Goal: Book appointment/travel/reservation

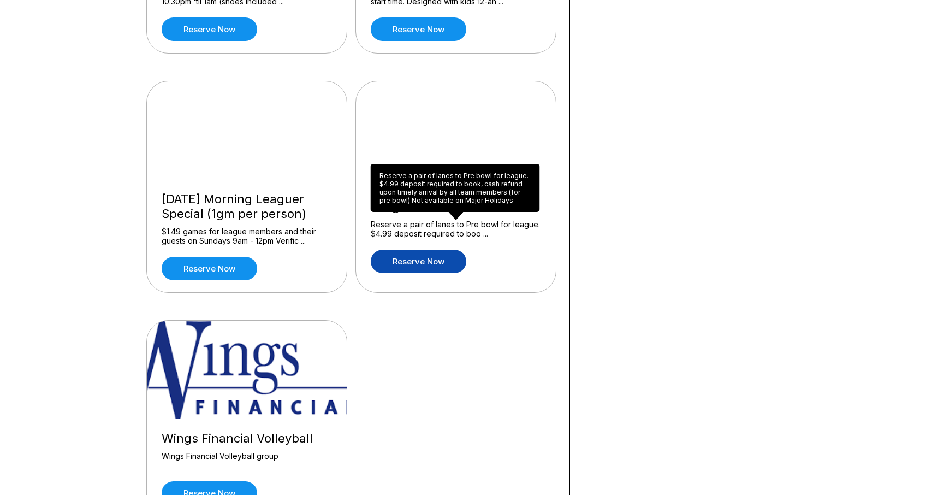
scroll to position [1008, 0]
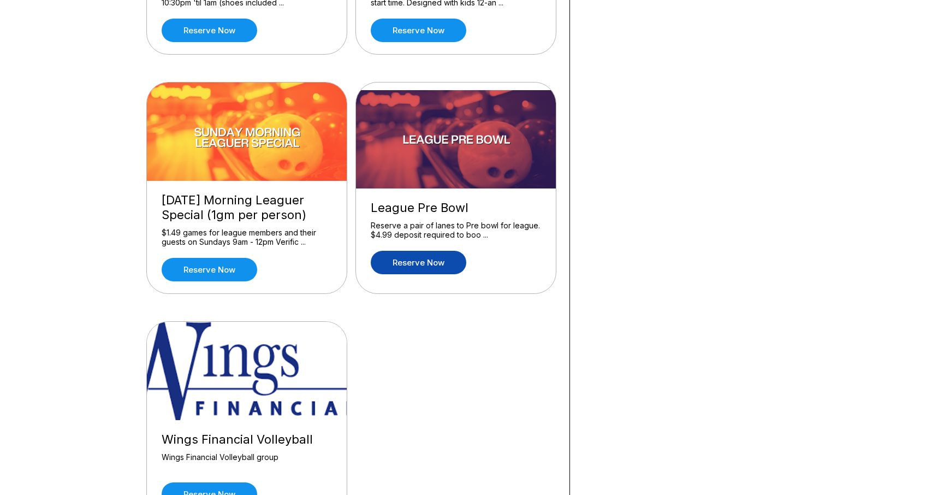
click at [421, 262] on link "Reserve now" at bounding box center [419, 262] width 96 height 23
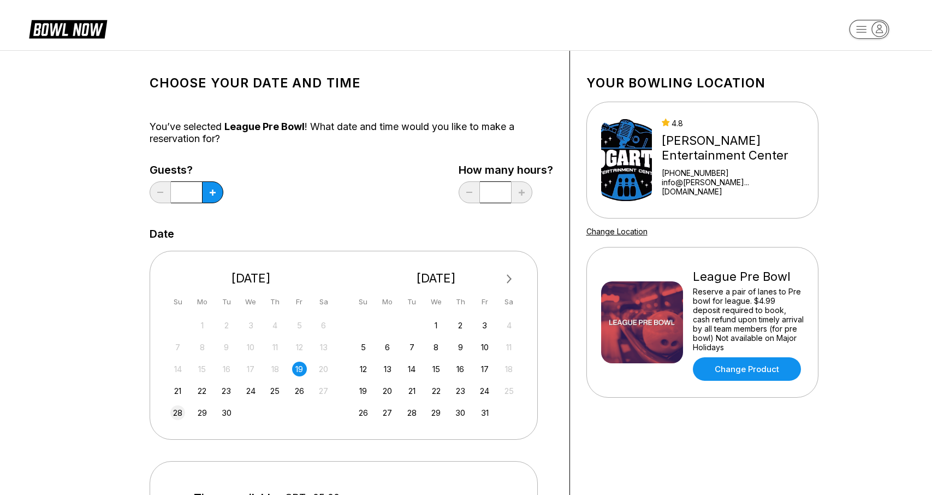
click at [178, 410] on div "28" at bounding box center [177, 412] width 15 height 15
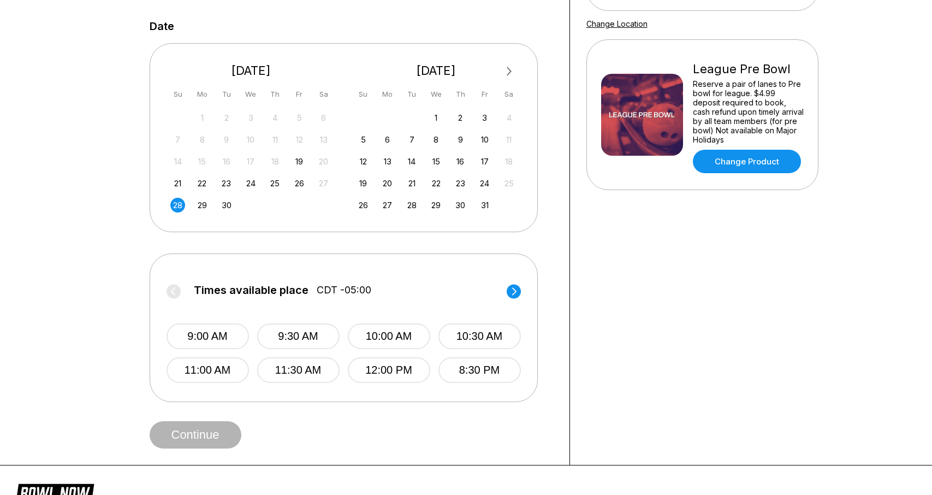
scroll to position [215, 0]
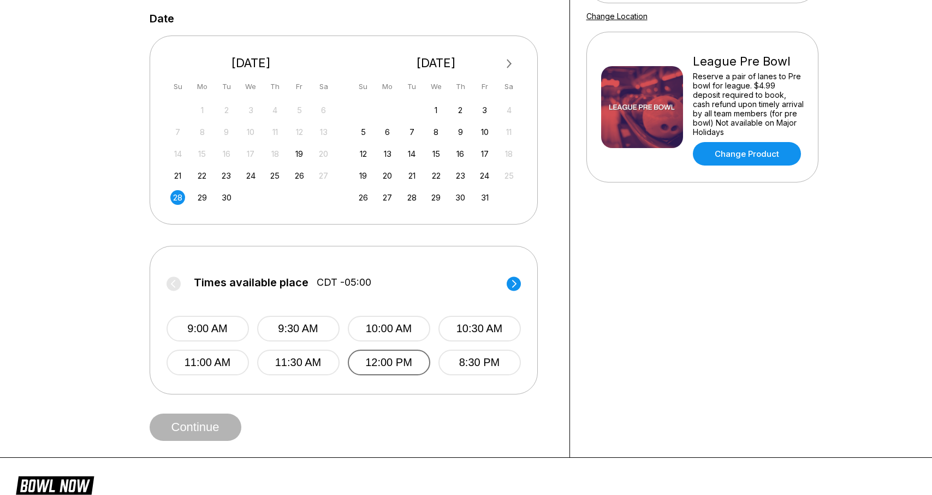
click at [373, 362] on button "12:00 PM" at bounding box center [389, 363] width 82 height 26
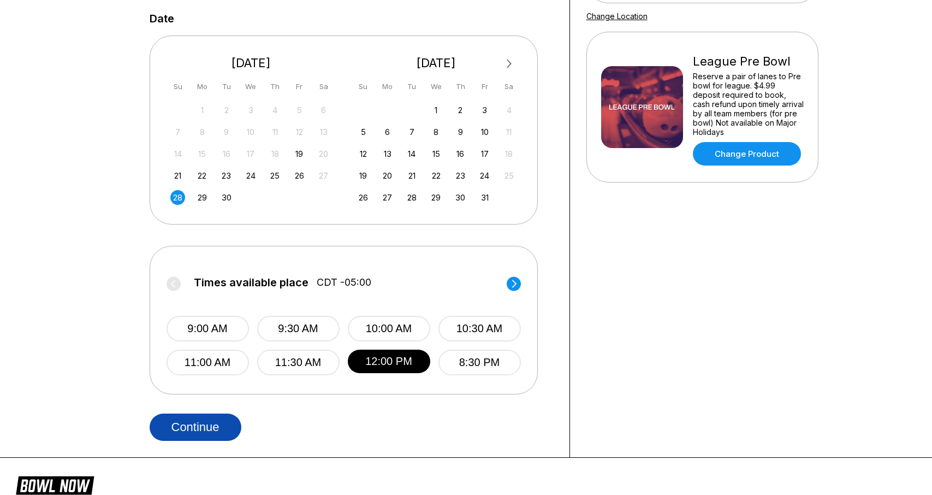
click at [206, 423] on button "Continue" at bounding box center [196, 426] width 92 height 27
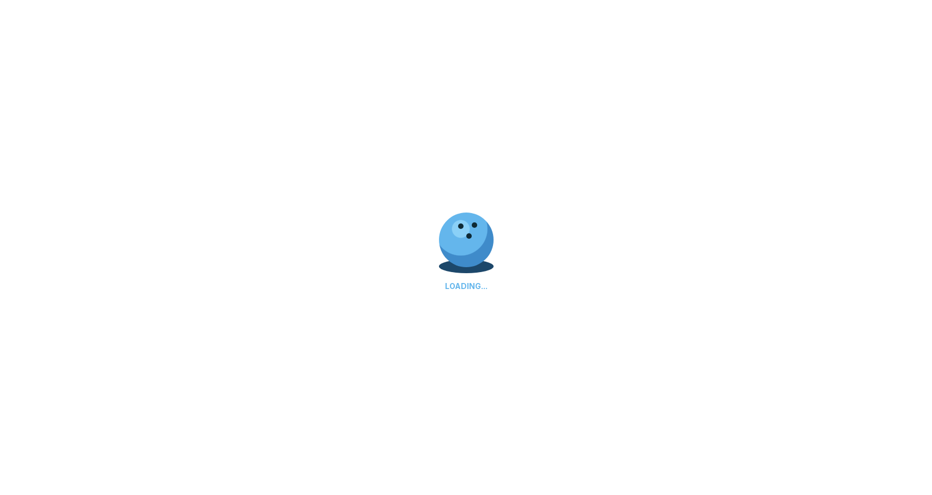
select select "**"
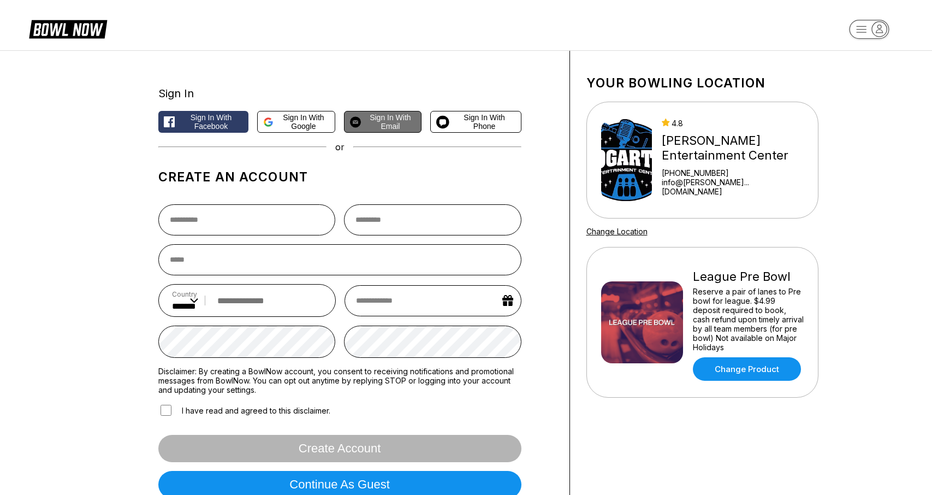
click at [387, 123] on span "Sign in with Email" at bounding box center [390, 121] width 50 height 17
click at [375, 121] on span "Sign in with Email" at bounding box center [390, 121] width 50 height 17
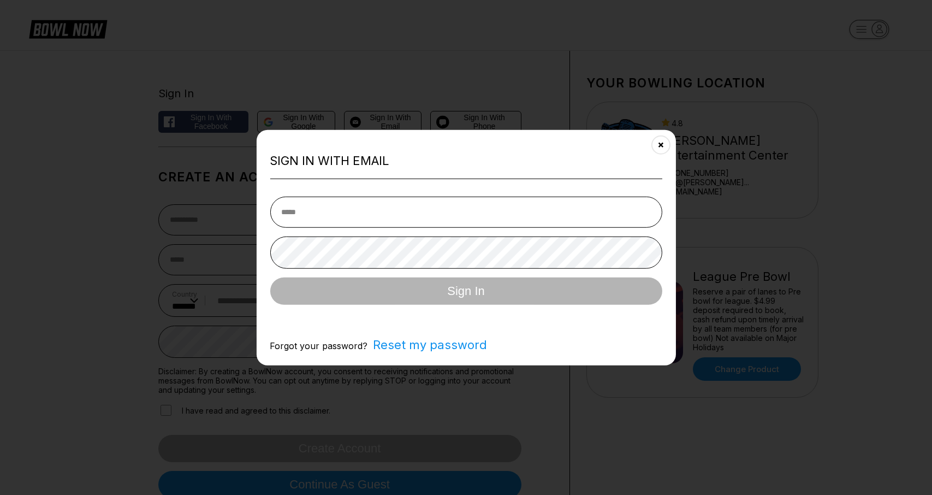
click at [373, 211] on input "email" at bounding box center [466, 211] width 392 height 31
type input "**********"
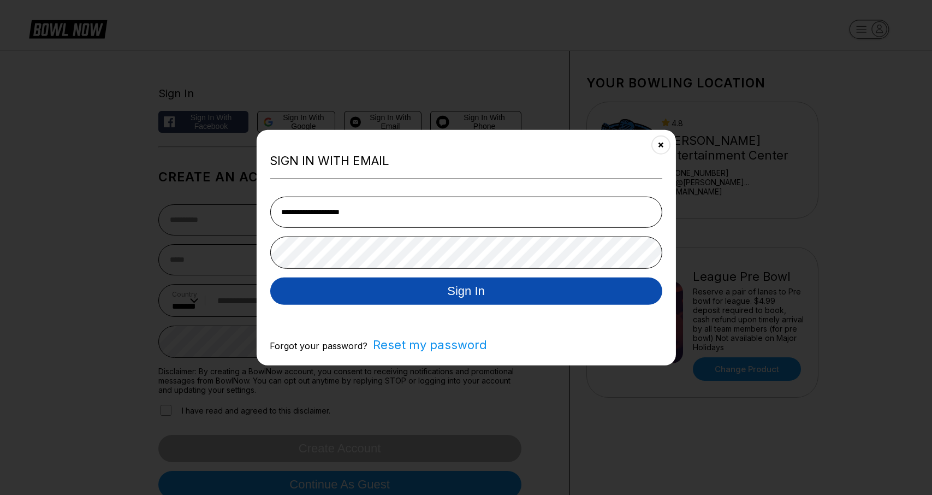
click at [378, 292] on button "Sign In" at bounding box center [466, 290] width 392 height 27
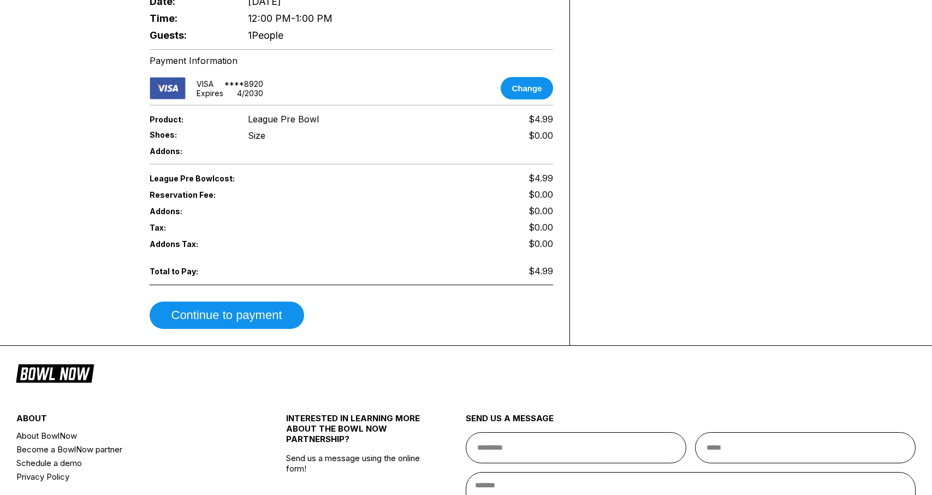
scroll to position [432, 0]
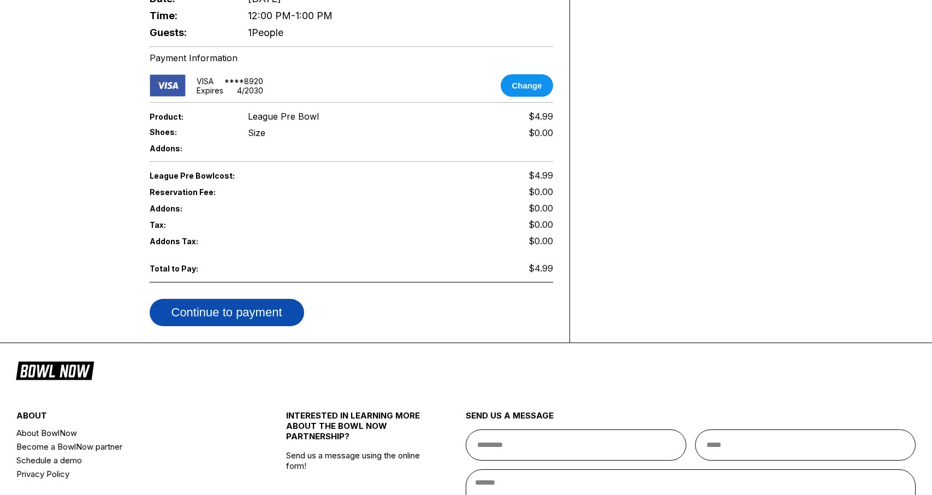
click at [226, 306] on button "Continue to payment" at bounding box center [227, 312] width 155 height 27
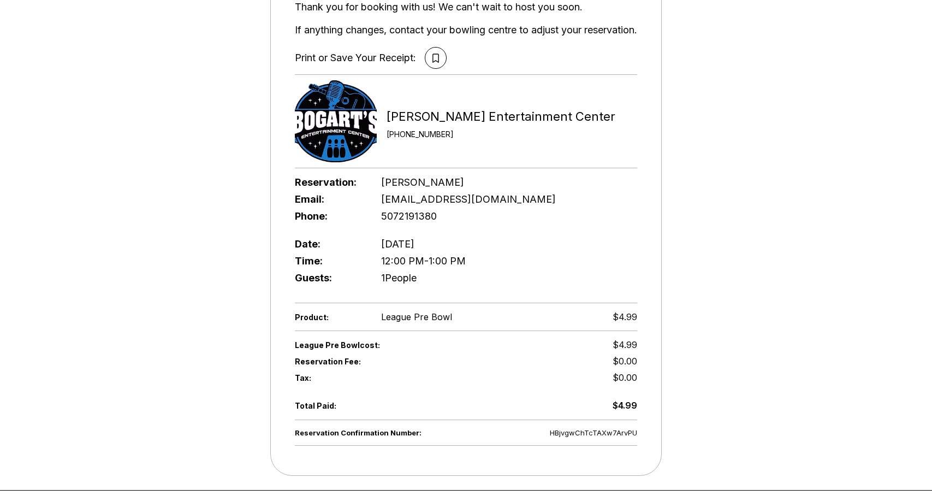
scroll to position [112, 0]
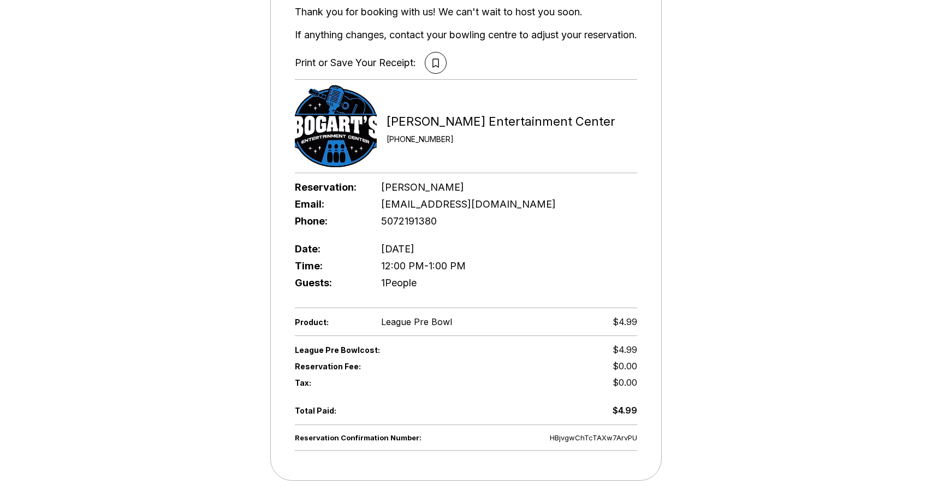
click at [443, 285] on div "Guests: 1 People" at bounding box center [466, 282] width 342 height 17
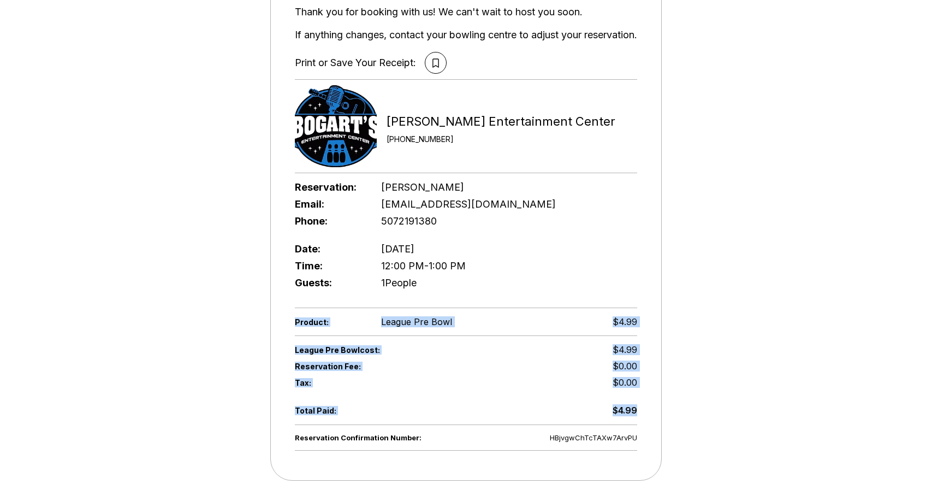
drag, startPoint x: 648, startPoint y: 414, endPoint x: 524, endPoint y: 308, distance: 162.7
click at [524, 308] on div "Reservation Confirmation Number: HBjvgwChTcTAXw7ArvPU Thank you for booking wit…" at bounding box center [466, 219] width 392 height 522
click at [521, 357] on div "League Pre Bowl cost: $4.99" at bounding box center [466, 349] width 342 height 16
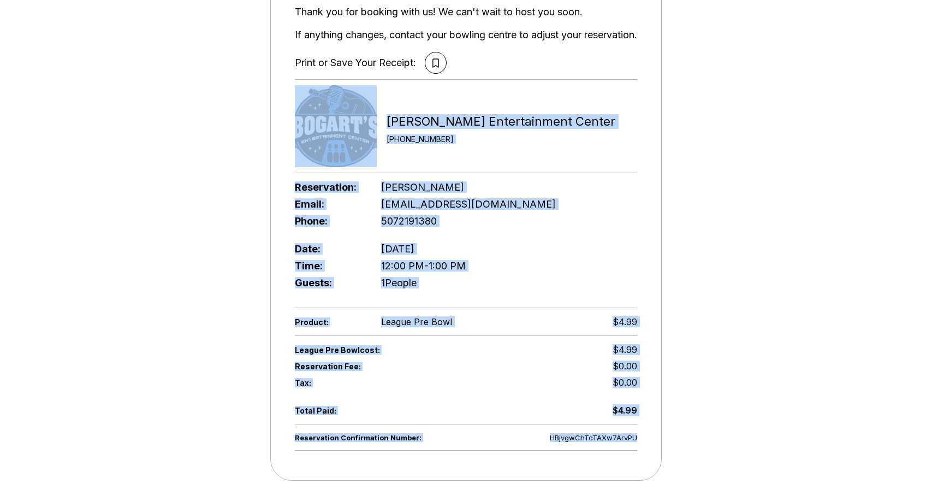
drag, startPoint x: 645, startPoint y: 438, endPoint x: 287, endPoint y: 85, distance: 502.9
click at [287, 85] on div "Reservation Confirmation Number: HBjvgwChTcTAXw7ArvPU Thank you for booking wit…" at bounding box center [466, 219] width 392 height 522
copy div "[PERSON_NAME] Entertainment Center [PHONE_NUMBER] Reservation: [PERSON_NAME] Em…"
